Goal: Information Seeking & Learning: Learn about a topic

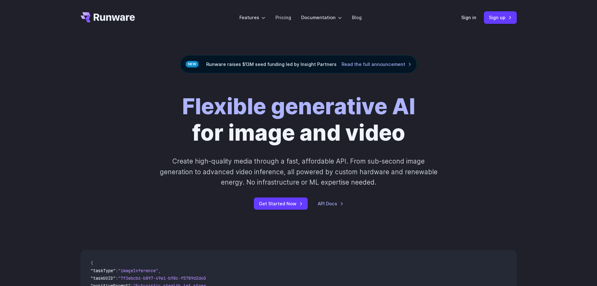
click at [332, 115] on strong "Flexible generative AI" at bounding box center [298, 106] width 233 height 27
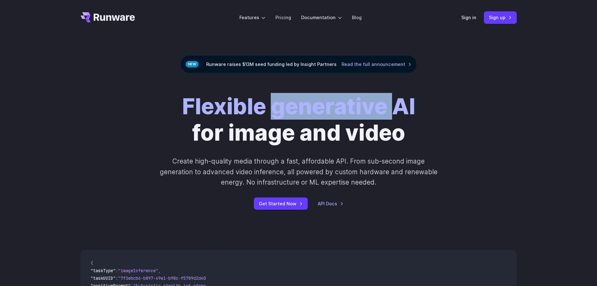
click at [332, 115] on strong "Flexible generative AI" at bounding box center [298, 106] width 233 height 27
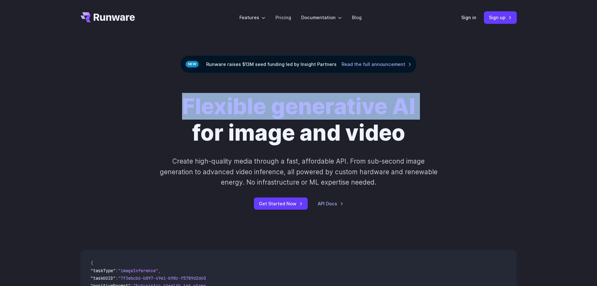
click at [332, 115] on strong "Flexible generative AI" at bounding box center [298, 106] width 233 height 27
click at [349, 115] on strong "Flexible generative AI" at bounding box center [298, 106] width 233 height 27
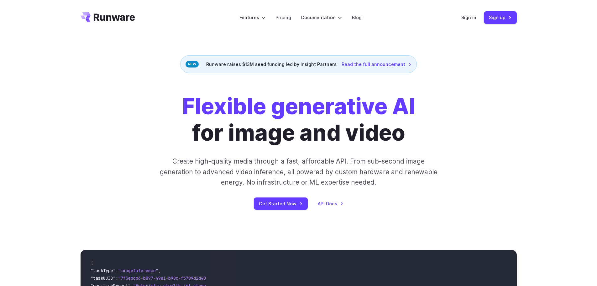
click at [514, 136] on div "Flexible generative AI for image and video Create high-quality media through a …" at bounding box center [299, 151] width 436 height 116
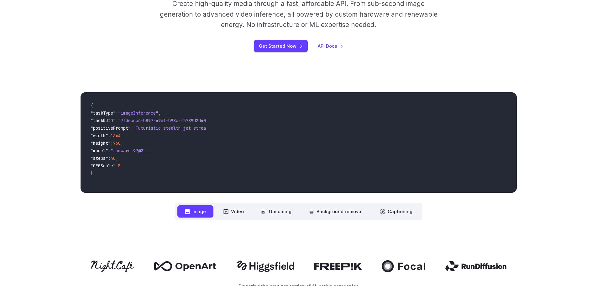
scroll to position [157, 0]
